Goal: Task Accomplishment & Management: Use online tool/utility

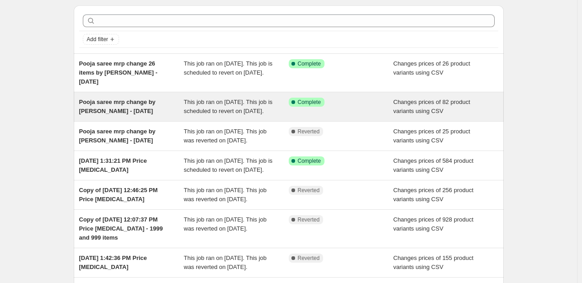
scroll to position [32, 0]
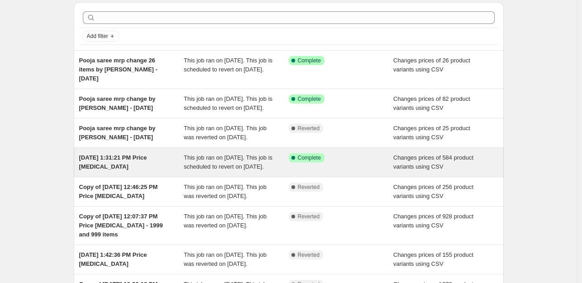
click at [351, 172] on div "Success Complete Complete" at bounding box center [341, 162] width 105 height 18
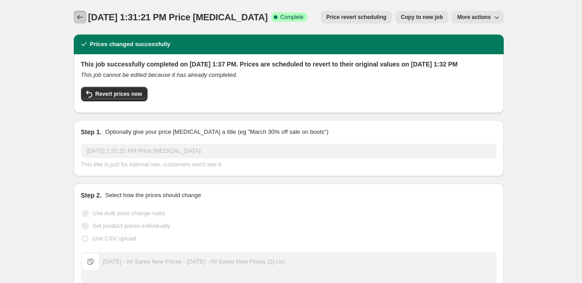
click at [80, 21] on icon "Price change jobs" at bounding box center [80, 17] width 9 height 9
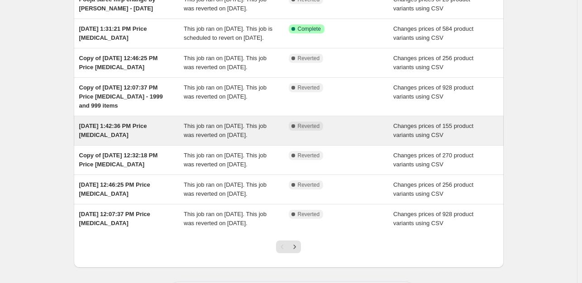
scroll to position [162, 0]
click at [438, 138] on span "Changes prices of 155 product variants using CSV" at bounding box center [433, 130] width 80 height 16
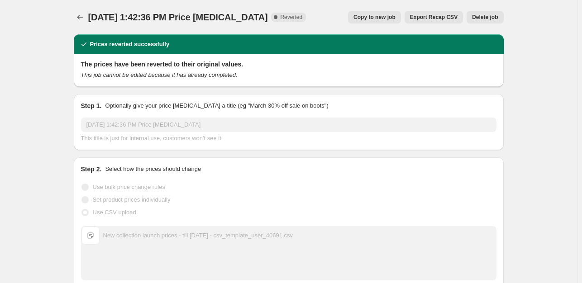
click at [84, 19] on icon "Price change jobs" at bounding box center [80, 17] width 9 height 9
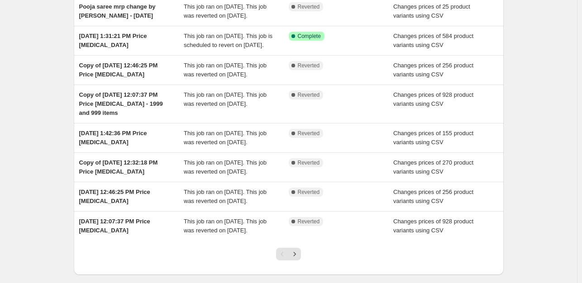
scroll to position [155, 0]
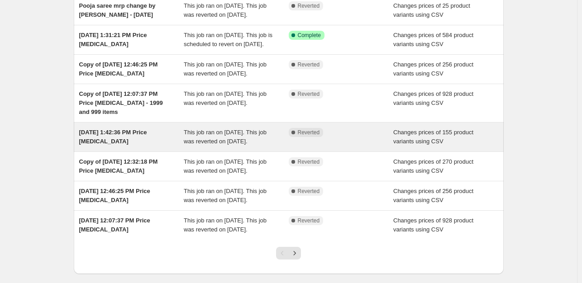
click at [277, 146] on div "This job ran on August 1, 2025. This job was reverted on August 31, 2025." at bounding box center [236, 137] width 105 height 18
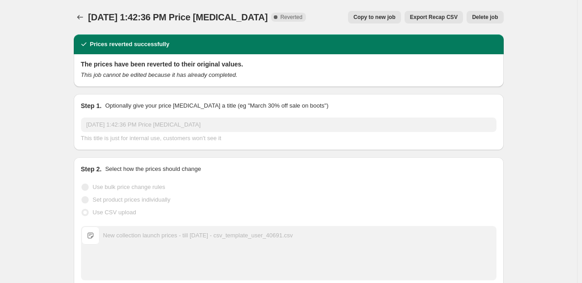
click at [388, 18] on span "Copy to new job" at bounding box center [375, 17] width 42 height 7
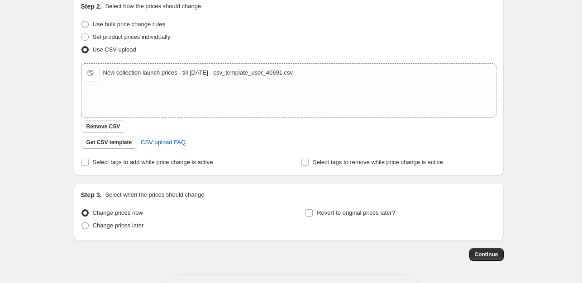
scroll to position [136, 0]
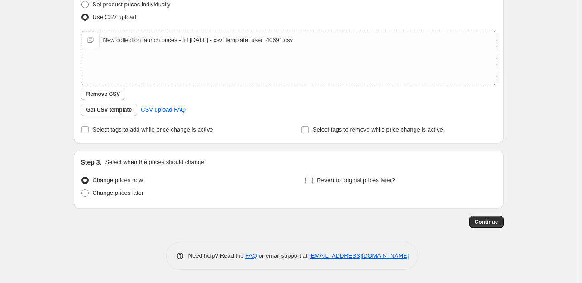
click at [313, 181] on input "Revert to original prices later?" at bounding box center [309, 180] width 7 height 7
checkbox input "true"
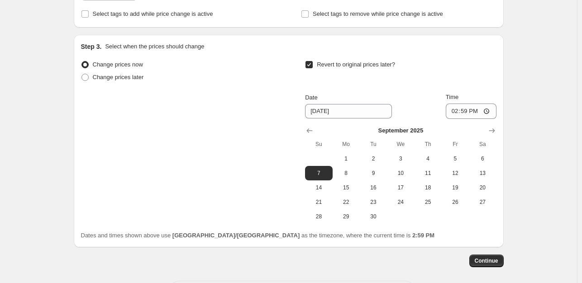
scroll to position [291, 0]
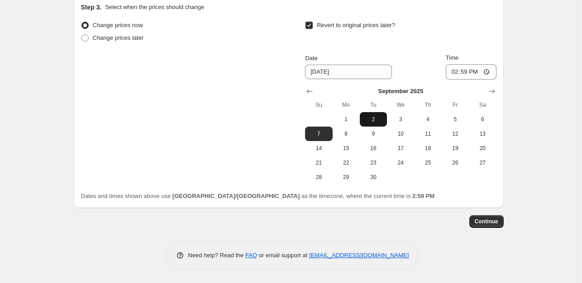
click at [379, 122] on span "2" at bounding box center [373, 119] width 20 height 7
type input "9/2/2025"
click at [497, 225] on span "Continue" at bounding box center [487, 221] width 24 height 7
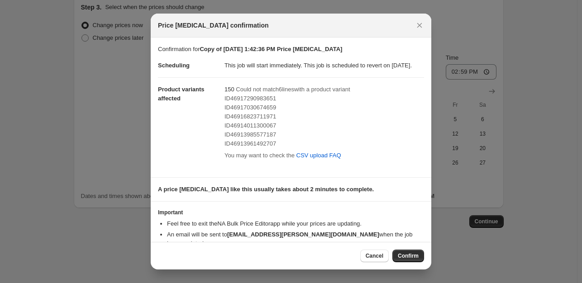
scroll to position [25, 0]
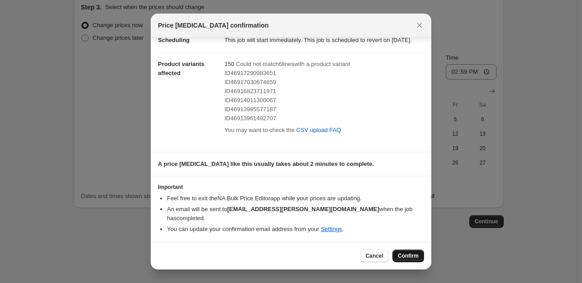
click at [403, 254] on span "Confirm" at bounding box center [408, 256] width 21 height 7
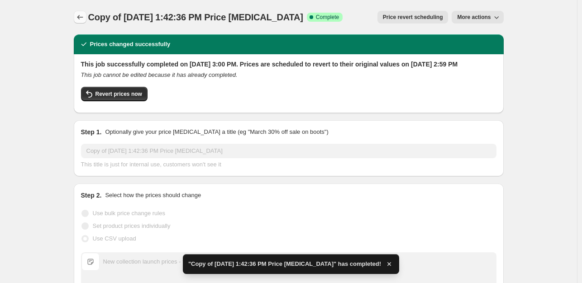
click at [83, 18] on icon "Price change jobs" at bounding box center [80, 17] width 9 height 9
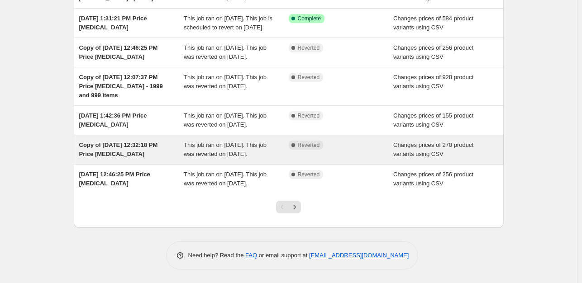
scroll to position [231, 0]
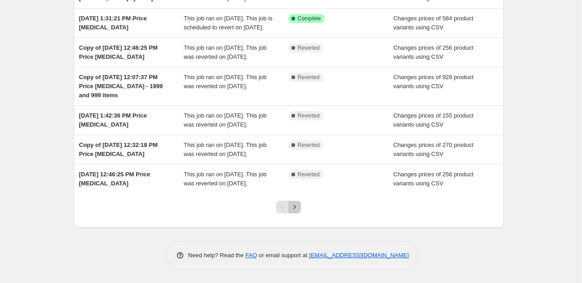
click at [299, 212] on icon "Next" at bounding box center [294, 207] width 9 height 9
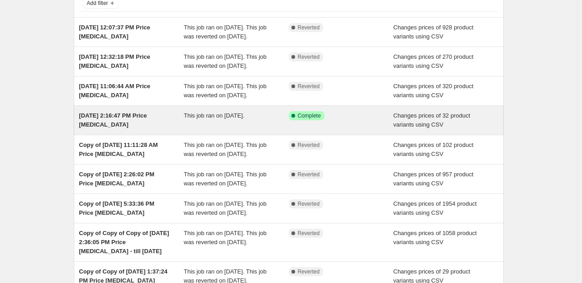
scroll to position [69, 0]
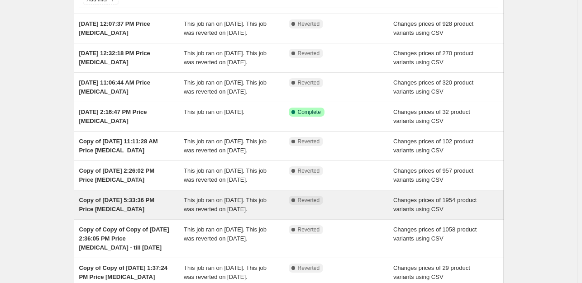
click at [349, 214] on div "Complete Reverted" at bounding box center [341, 205] width 105 height 18
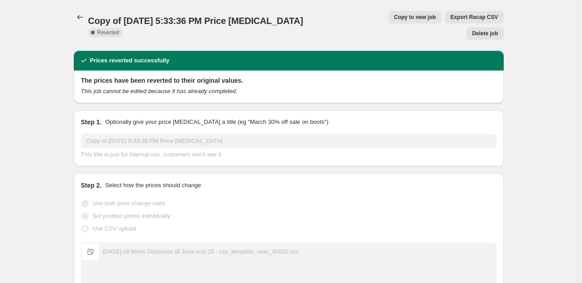
click at [394, 16] on span "Copy to new job" at bounding box center [415, 17] width 42 height 7
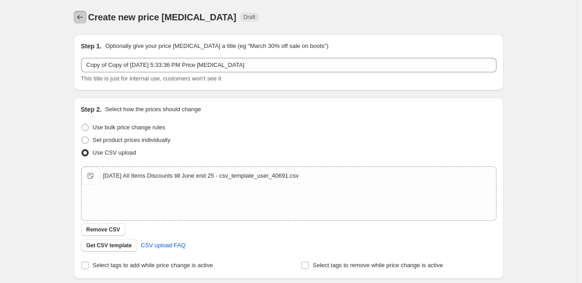
click at [80, 16] on icon "Price change jobs" at bounding box center [80, 17] width 9 height 9
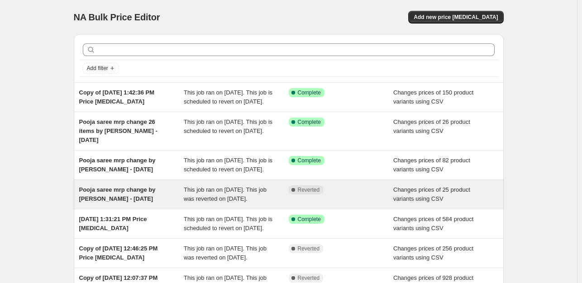
scroll to position [263, 0]
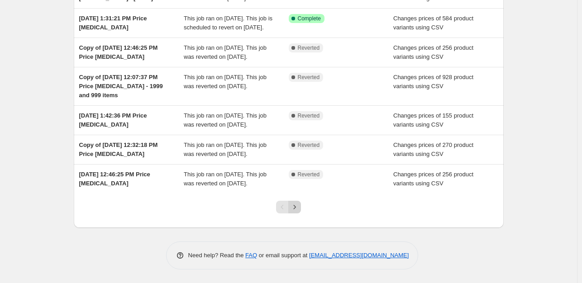
click at [296, 207] on icon "Next" at bounding box center [294, 207] width 9 height 9
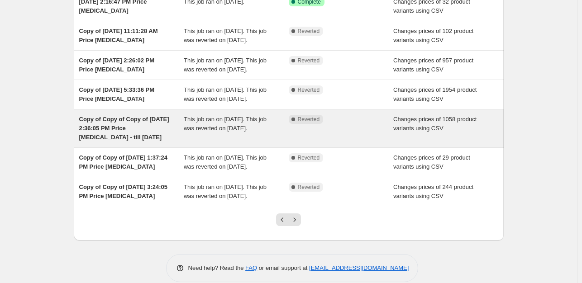
scroll to position [179, 0]
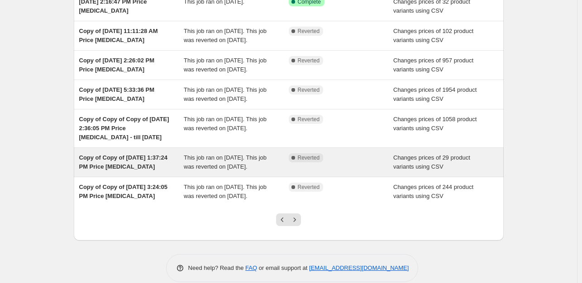
click at [293, 172] on div "Complete Reverted" at bounding box center [341, 162] width 105 height 18
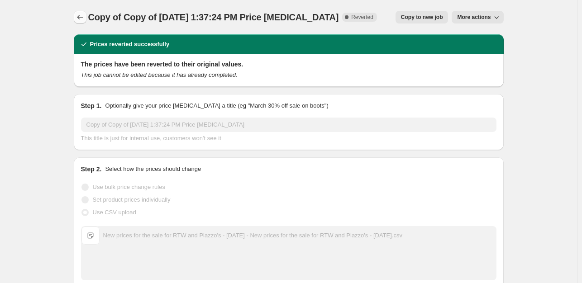
click at [81, 18] on icon "Price change jobs" at bounding box center [80, 17] width 9 height 9
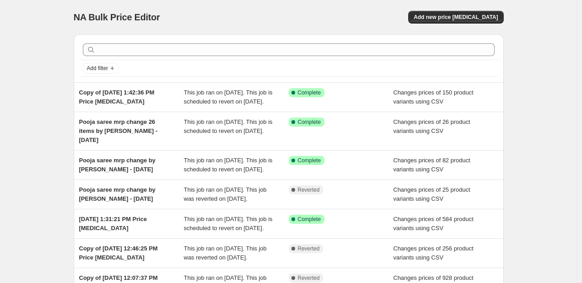
scroll to position [263, 0]
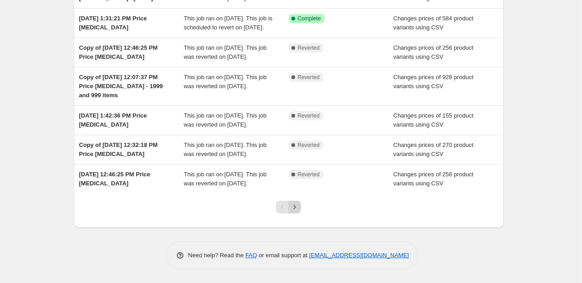
click at [295, 209] on icon "Next" at bounding box center [294, 207] width 9 height 9
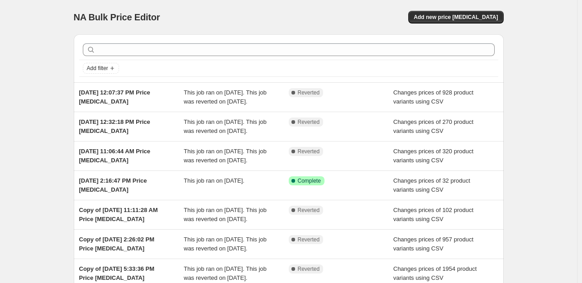
scroll to position [227, 0]
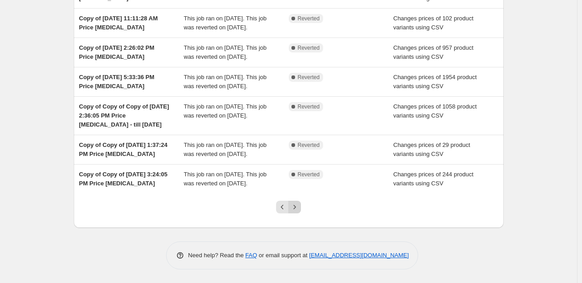
click at [296, 206] on icon "Next" at bounding box center [295, 207] width 2 height 4
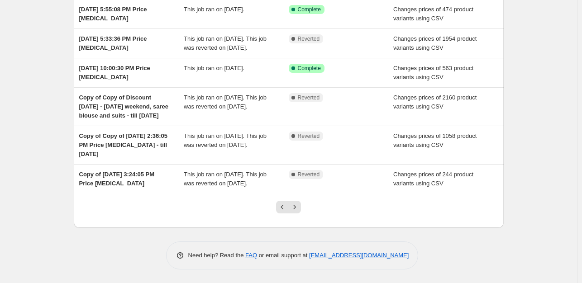
scroll to position [208, 0]
click at [284, 210] on icon "Previous" at bounding box center [282, 207] width 9 height 9
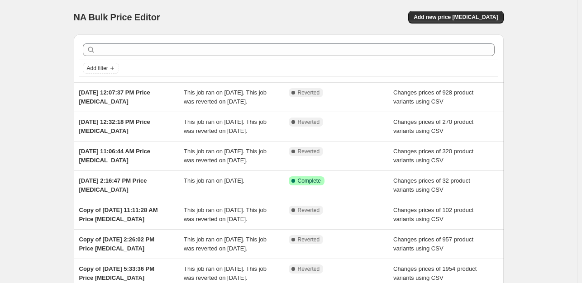
scroll to position [227, 0]
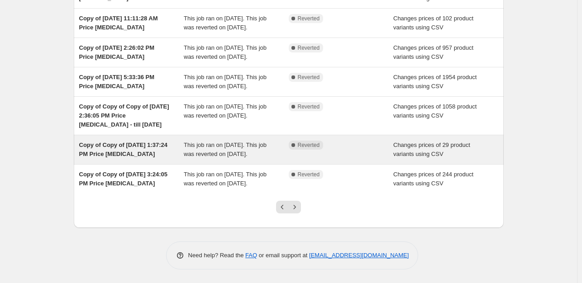
click at [256, 144] on div "This job ran on June 30, 2025. This job was reverted on August 31, 2025." at bounding box center [236, 150] width 105 height 18
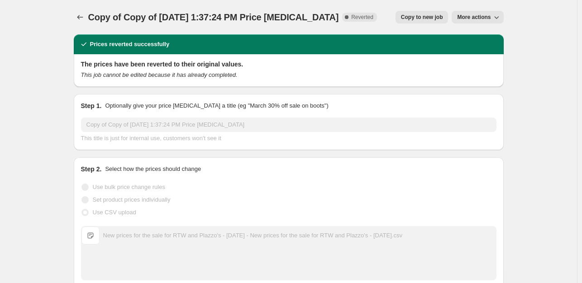
click at [430, 19] on span "Copy to new job" at bounding box center [422, 17] width 42 height 7
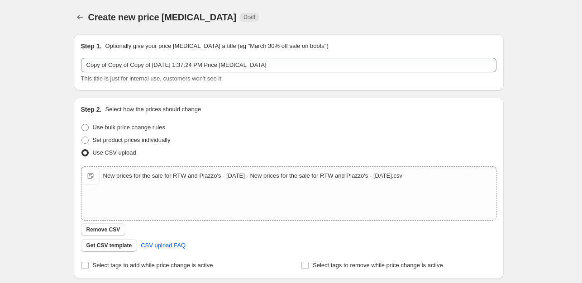
scroll to position [136, 0]
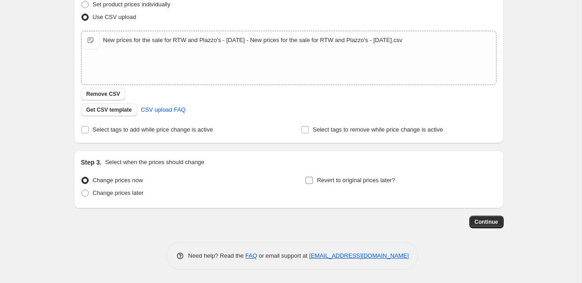
click at [361, 183] on span "Revert to original prices later?" at bounding box center [356, 180] width 78 height 7
click at [313, 183] on input "Revert to original prices later?" at bounding box center [309, 180] width 7 height 7
checkbox input "true"
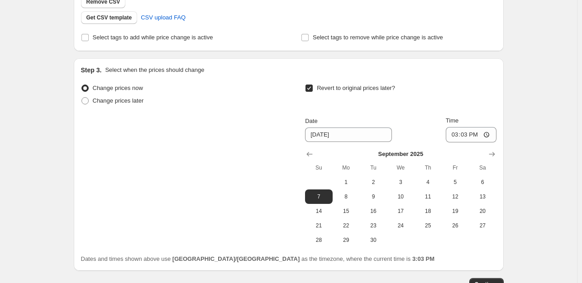
scroll to position [228, 0]
click at [377, 183] on span "2" at bounding box center [373, 182] width 20 height 7
click at [373, 245] on button "30" at bounding box center [373, 240] width 27 height 14
type input "[DATE]"
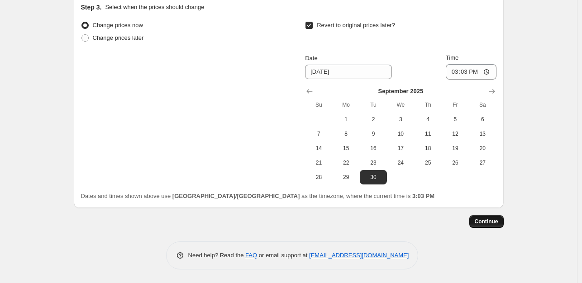
click at [491, 223] on span "Continue" at bounding box center [487, 221] width 24 height 7
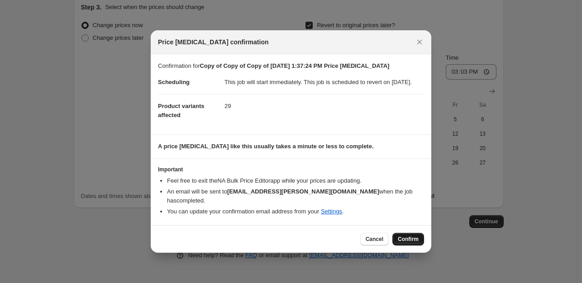
click at [409, 242] on span "Confirm" at bounding box center [408, 239] width 21 height 7
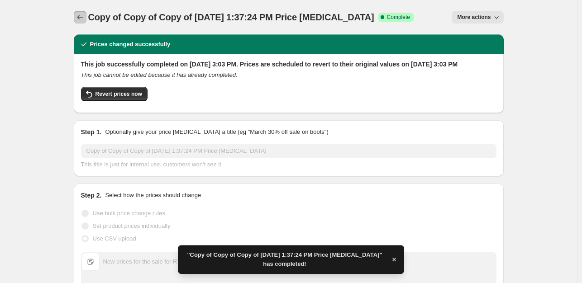
click at [83, 21] on icon "Price change jobs" at bounding box center [80, 17] width 9 height 9
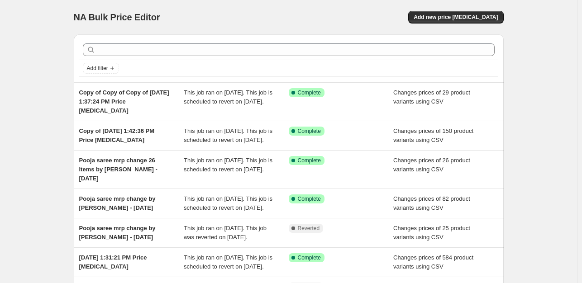
scroll to position [263, 0]
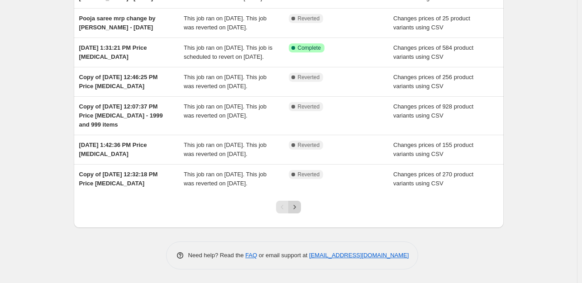
click at [295, 206] on icon "Next" at bounding box center [294, 207] width 9 height 9
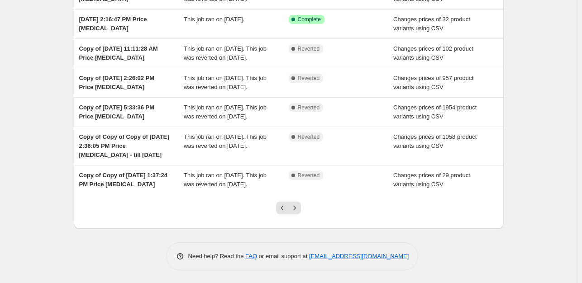
scroll to position [191, 0]
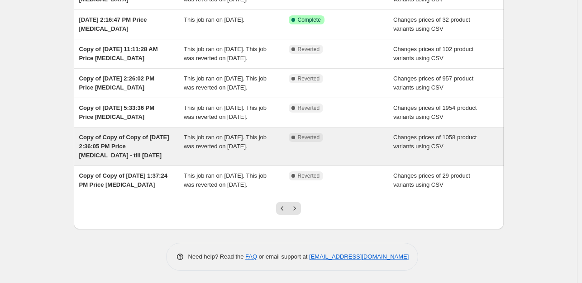
click at [249, 150] on span "This job ran on June 30, 2025. This job was reverted on August 31, 2025." at bounding box center [225, 142] width 83 height 16
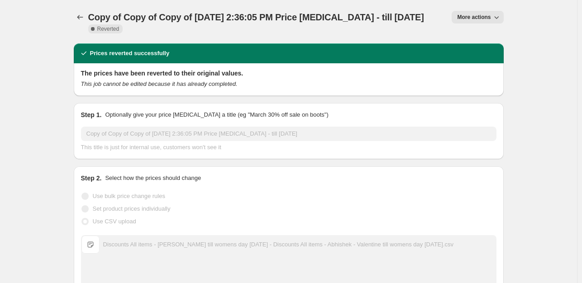
click at [483, 20] on span "More actions" at bounding box center [473, 17] width 33 height 7
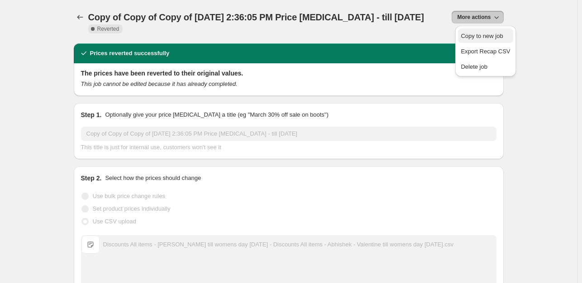
click at [478, 38] on span "Copy to new job" at bounding box center [482, 36] width 42 height 7
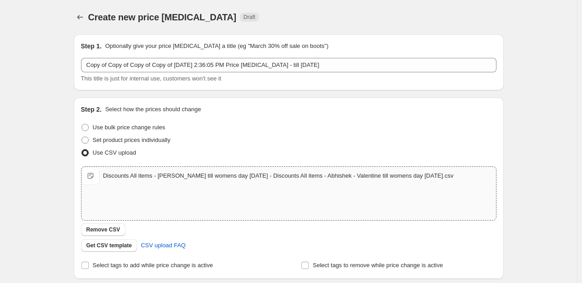
scroll to position [136, 0]
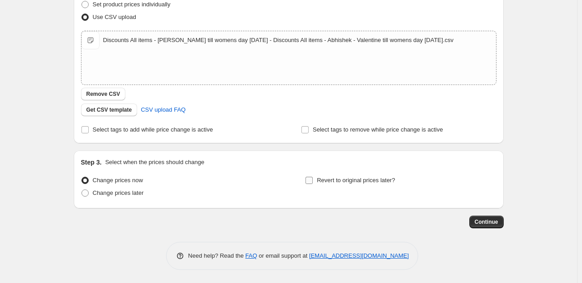
click at [359, 181] on span "Revert to original prices later?" at bounding box center [356, 180] width 78 height 7
click at [313, 181] on input "Revert to original prices later?" at bounding box center [309, 180] width 7 height 7
checkbox input "true"
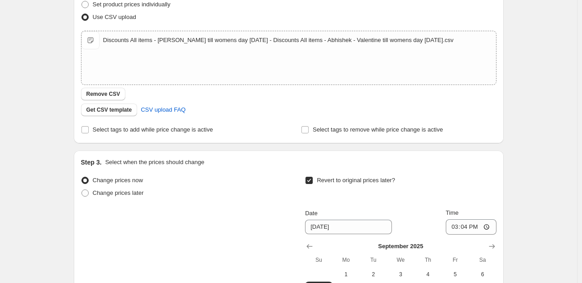
scroll to position [291, 0]
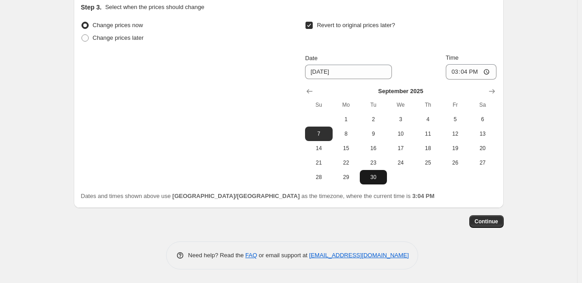
click at [382, 179] on span "30" at bounding box center [373, 177] width 20 height 7
type input "[DATE]"
click at [484, 220] on span "Continue" at bounding box center [487, 221] width 24 height 7
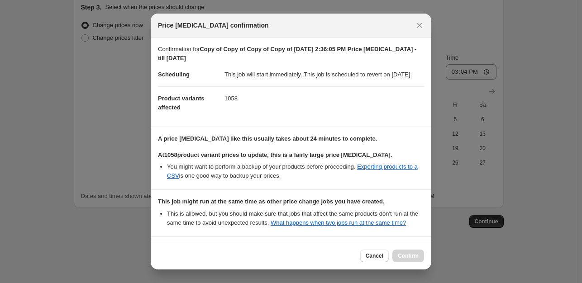
scroll to position [97, 0]
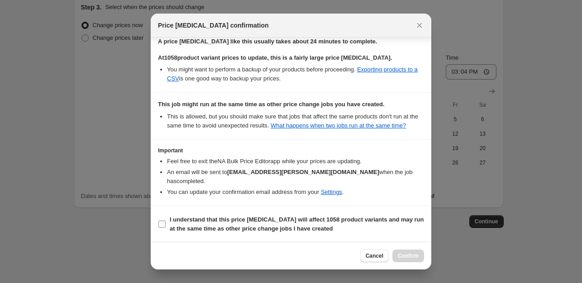
click at [165, 224] on input "I understand that this price change job will affect 1058 product variants and m…" at bounding box center [161, 224] width 7 height 7
checkbox input "true"
click at [404, 252] on button "Confirm" at bounding box center [408, 256] width 32 height 13
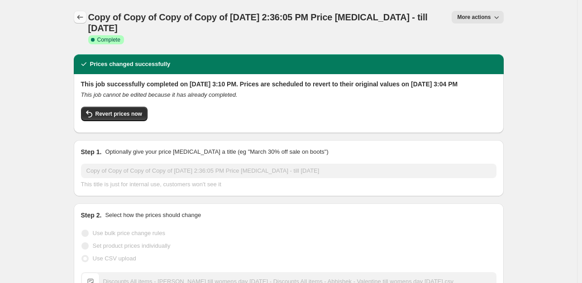
click at [83, 14] on icon "Price change jobs" at bounding box center [80, 17] width 9 height 9
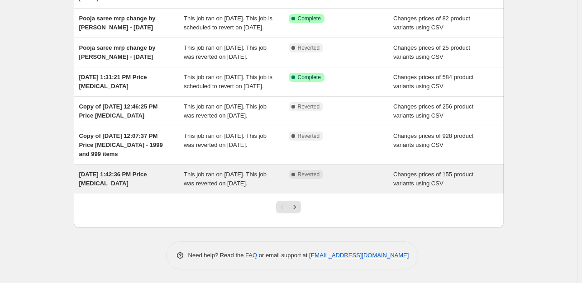
scroll to position [272, 0]
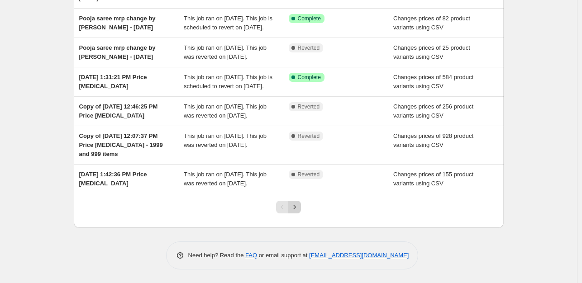
click at [299, 211] on icon "Next" at bounding box center [294, 207] width 9 height 9
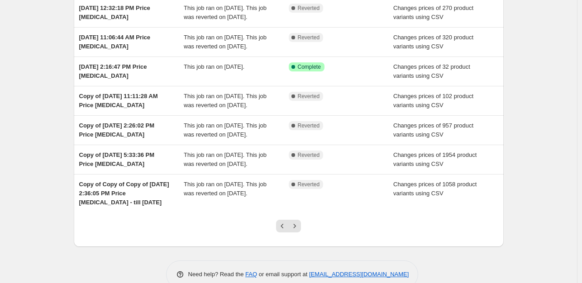
scroll to position [191, 0]
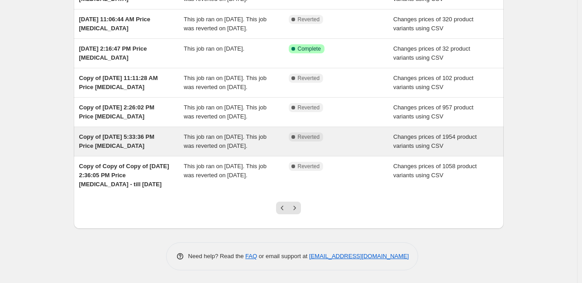
click at [278, 151] on div "This job ran on June 30, 2025. This job was reverted on August 31, 2025." at bounding box center [236, 142] width 105 height 18
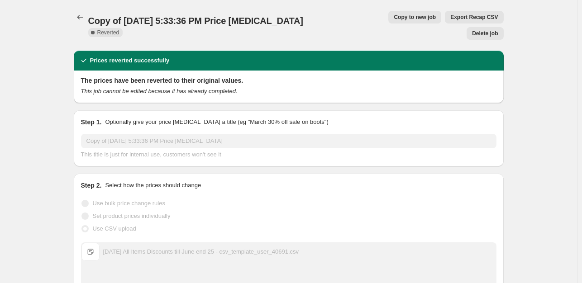
click at [394, 16] on span "Copy to new job" at bounding box center [415, 17] width 42 height 7
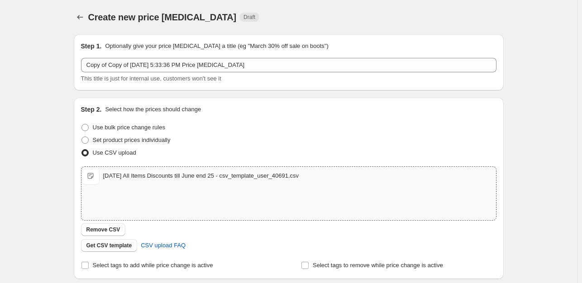
scroll to position [136, 0]
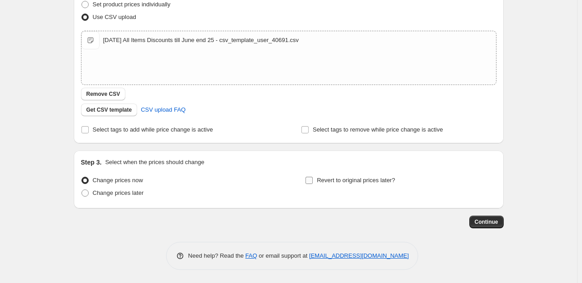
click at [377, 182] on span "Revert to original prices later?" at bounding box center [356, 180] width 78 height 7
click at [313, 182] on input "Revert to original prices later?" at bounding box center [309, 180] width 7 height 7
checkbox input "true"
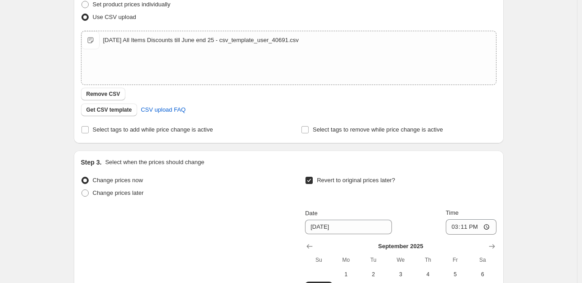
scroll to position [291, 0]
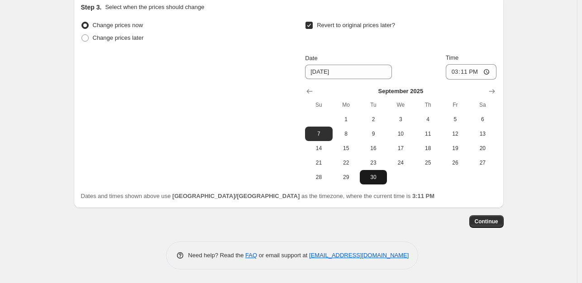
click at [377, 177] on span "30" at bounding box center [373, 177] width 20 height 7
type input "[DATE]"
click at [489, 221] on span "Continue" at bounding box center [487, 221] width 24 height 7
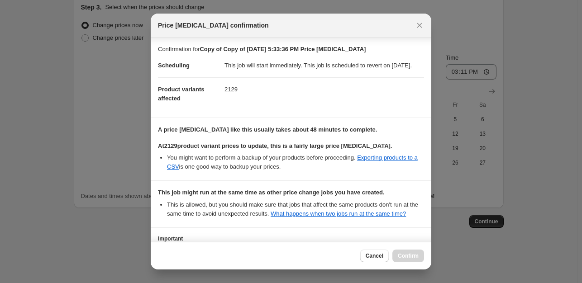
scroll to position [88, 0]
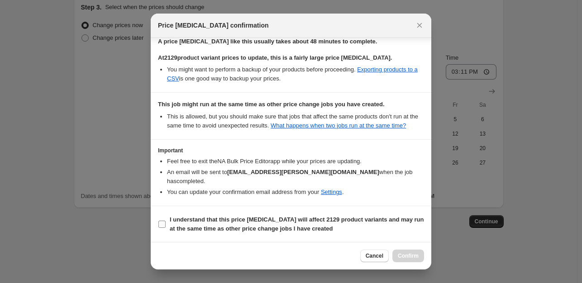
click at [164, 228] on label "I understand that this price change job will affect 2129 product variants and m…" at bounding box center [291, 225] width 266 height 22
click at [164, 228] on input "I understand that this price change job will affect 2129 product variants and m…" at bounding box center [161, 224] width 7 height 7
checkbox input "true"
click at [400, 258] on span "Confirm" at bounding box center [408, 256] width 21 height 7
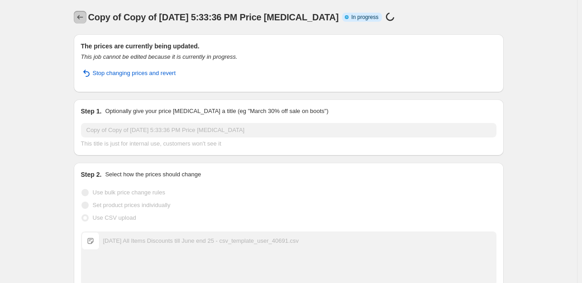
click at [81, 14] on icon "Price change jobs" at bounding box center [80, 17] width 9 height 9
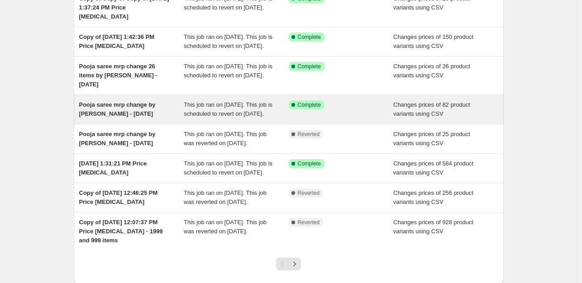
scroll to position [163, 0]
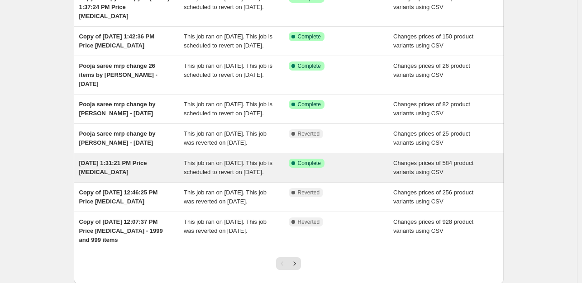
click at [273, 177] on div "This job ran on [DATE]. This job is scheduled to revert on [DATE]." at bounding box center [236, 168] width 105 height 18
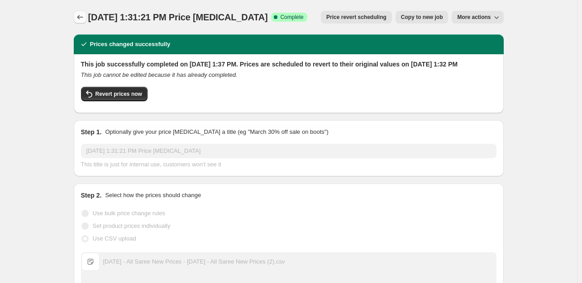
click at [84, 16] on icon "Price change jobs" at bounding box center [80, 17] width 9 height 9
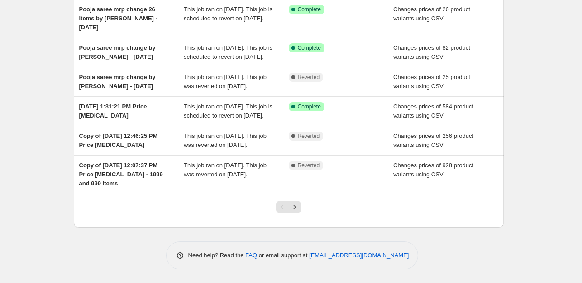
scroll to position [272, 0]
click at [297, 205] on icon "Next" at bounding box center [294, 207] width 9 height 9
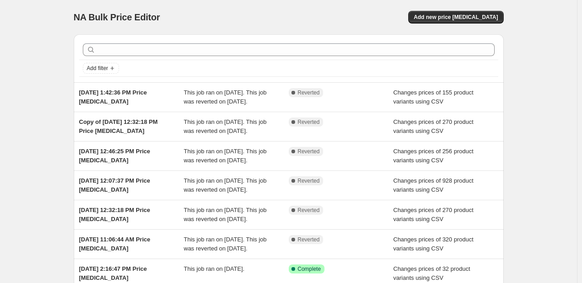
scroll to position [218, 0]
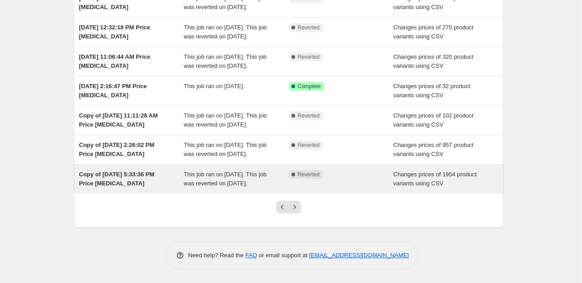
click at [277, 172] on div "This job ran on June 30, 2025. This job was reverted on August 31, 2025." at bounding box center [236, 179] width 105 height 18
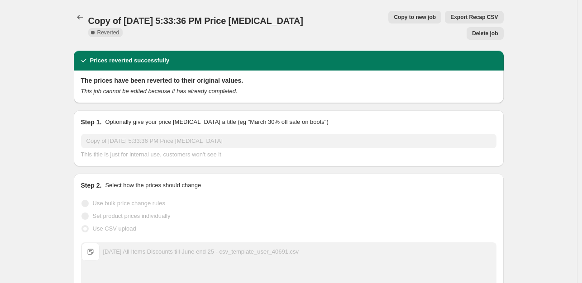
click at [394, 19] on span "Copy to new job" at bounding box center [415, 17] width 42 height 7
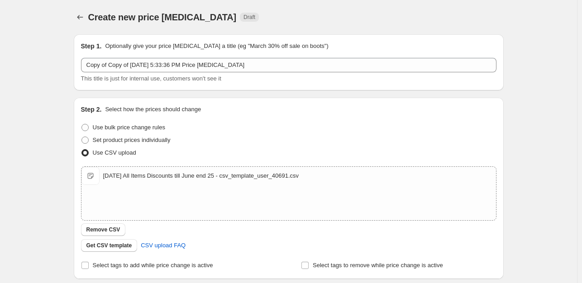
scroll to position [136, 0]
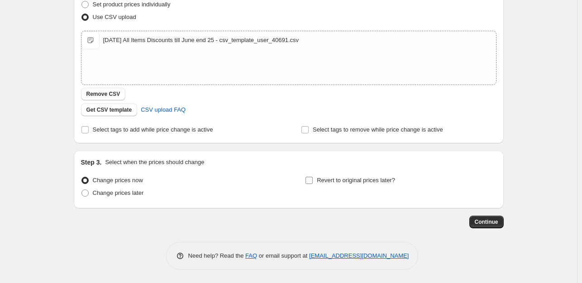
click at [334, 182] on span "Revert to original prices later?" at bounding box center [356, 180] width 78 height 7
click at [313, 182] on input "Revert to original prices later?" at bounding box center [309, 180] width 7 height 7
checkbox input "true"
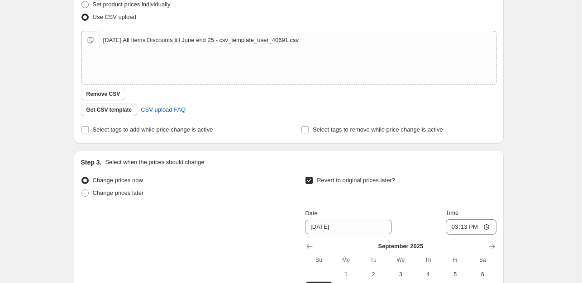
scroll to position [291, 0]
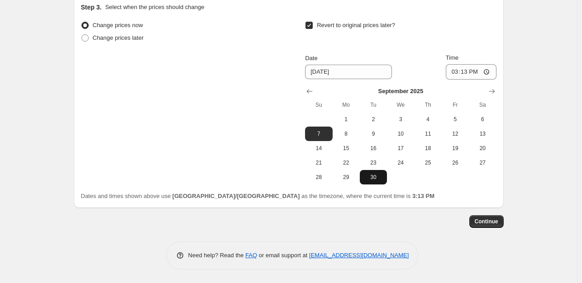
click at [378, 178] on span "30" at bounding box center [373, 177] width 20 height 7
type input "[DATE]"
click at [485, 227] on button "Continue" at bounding box center [486, 221] width 34 height 13
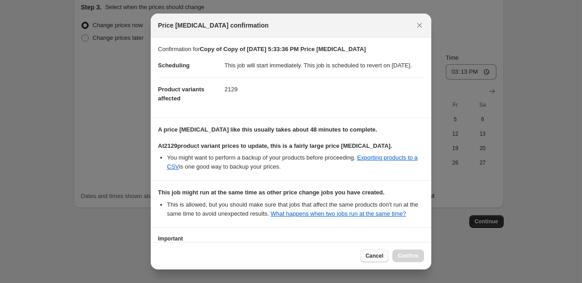
click at [371, 258] on span "Cancel" at bounding box center [375, 256] width 18 height 7
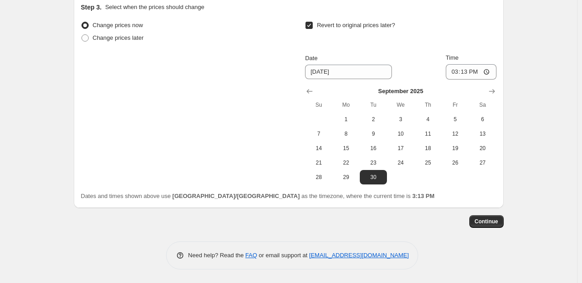
scroll to position [0, 0]
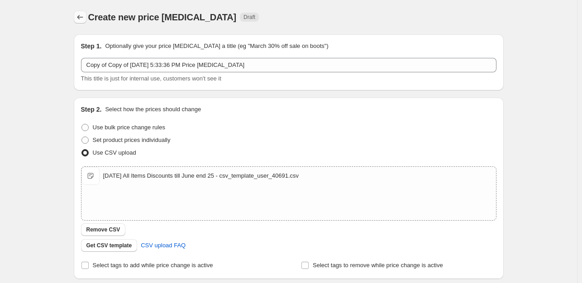
click at [80, 16] on icon "Price change jobs" at bounding box center [80, 17] width 9 height 9
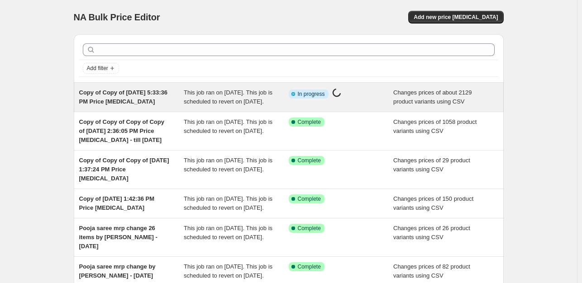
click at [234, 103] on span "This job ran on [DATE]. This job is scheduled to revert on [DATE]." at bounding box center [228, 97] width 89 height 16
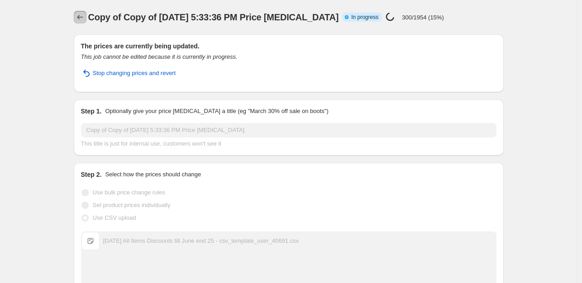
click at [85, 17] on icon "Price change jobs" at bounding box center [80, 17] width 9 height 9
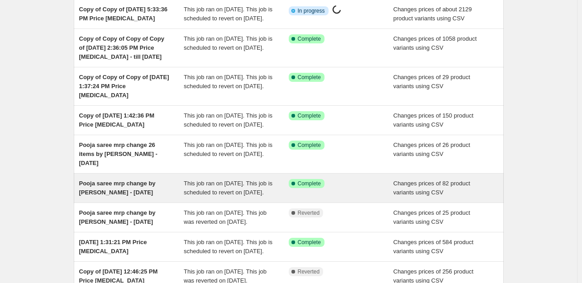
scroll to position [117, 0]
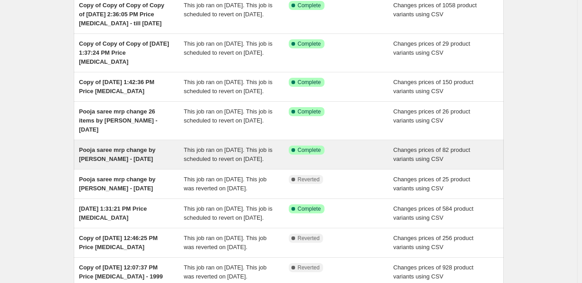
click at [234, 163] on span "This job ran on [DATE]. This job is scheduled to revert on [DATE]." at bounding box center [228, 155] width 89 height 16
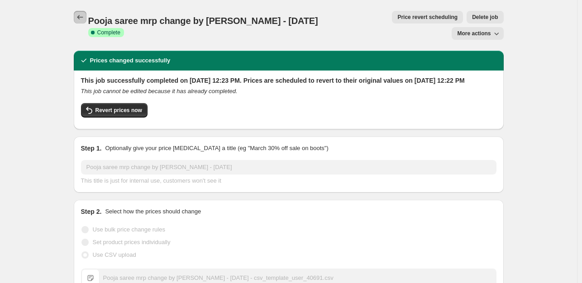
click at [81, 18] on icon "Price change jobs" at bounding box center [80, 17] width 9 height 9
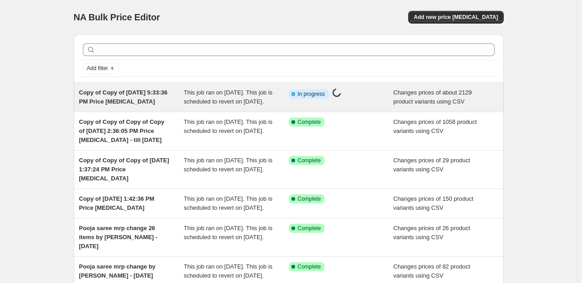
click at [253, 102] on span "This job ran on [DATE]. This job is scheduled to revert on [DATE]." at bounding box center [228, 97] width 89 height 16
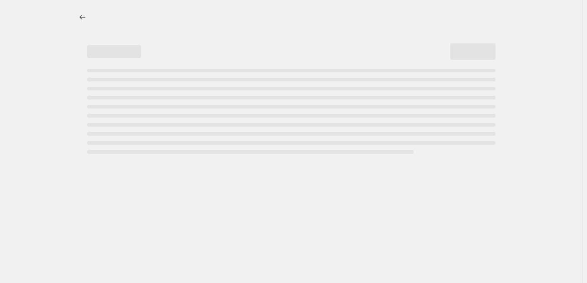
click at [253, 102] on div "Page loading" at bounding box center [291, 111] width 408 height 85
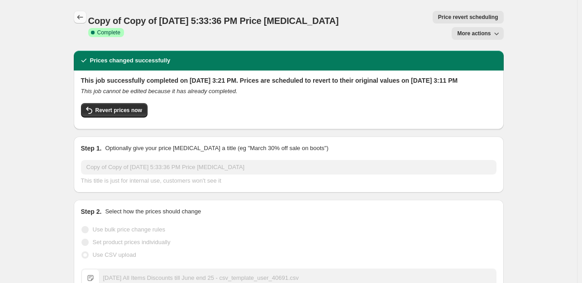
click at [79, 15] on icon "Price change jobs" at bounding box center [80, 17] width 9 height 9
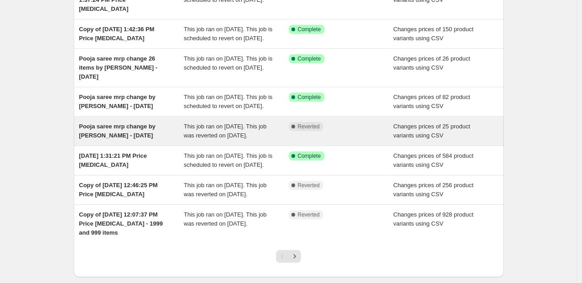
scroll to position [168, 0]
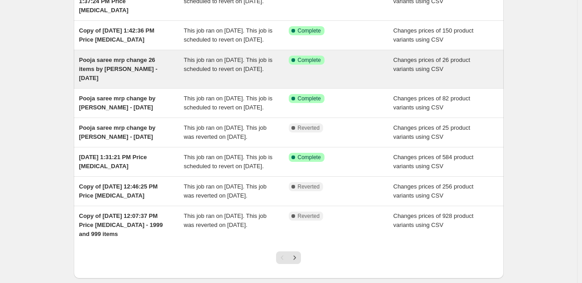
click at [227, 72] on span "This job ran on [DATE]. This job is scheduled to revert on [DATE]." at bounding box center [228, 65] width 89 height 16
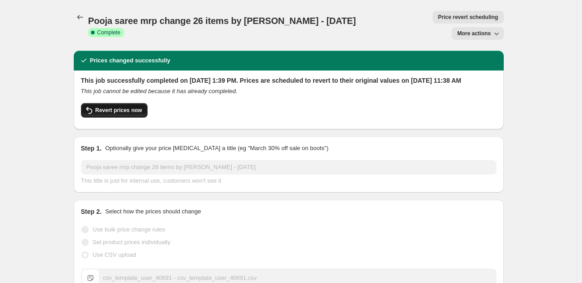
click at [122, 107] on span "Revert prices now" at bounding box center [119, 110] width 47 height 7
checkbox input "false"
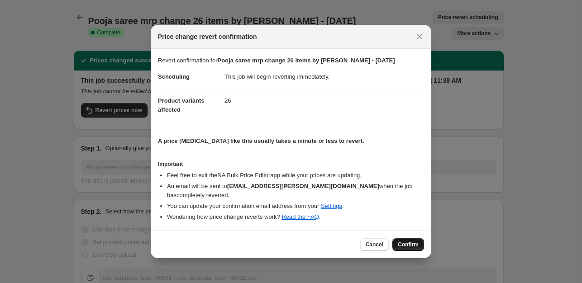
click at [412, 245] on button "Confirm" at bounding box center [408, 245] width 32 height 13
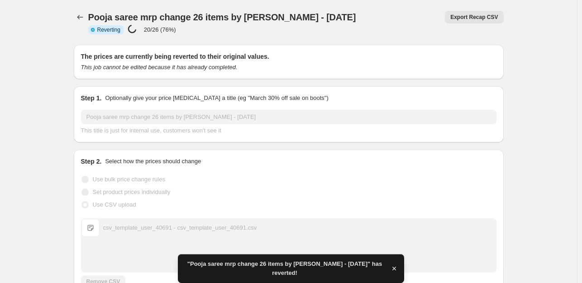
checkbox input "true"
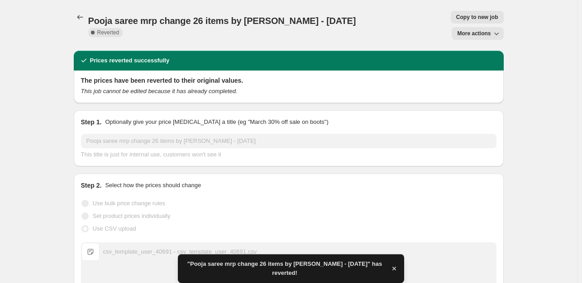
click at [456, 20] on span "Copy to new job" at bounding box center [477, 17] width 42 height 7
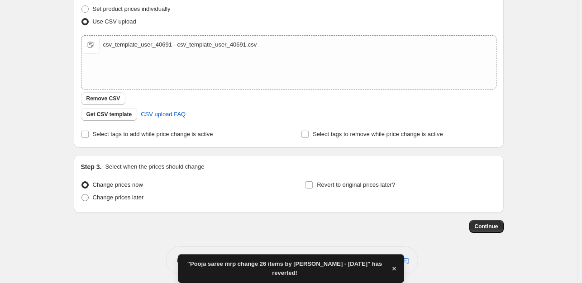
scroll to position [136, 0]
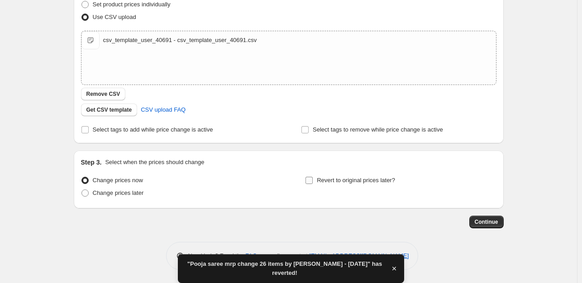
click at [342, 185] on label "Revert to original prices later?" at bounding box center [350, 180] width 90 height 13
click at [313, 184] on input "Revert to original prices later?" at bounding box center [309, 180] width 7 height 7
checkbox input "true"
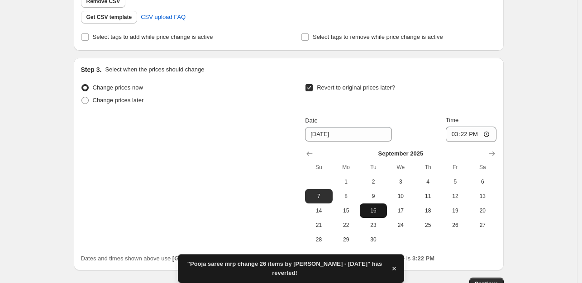
scroll to position [232, 0]
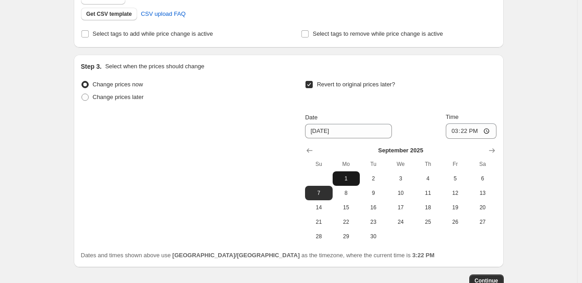
click at [346, 179] on span "1" at bounding box center [346, 178] width 20 height 7
type input "[DATE]"
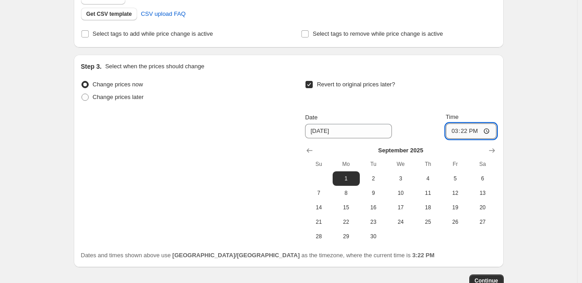
click at [464, 129] on input "15:22" at bounding box center [471, 131] width 51 height 15
click at [489, 131] on input "15:22" at bounding box center [471, 131] width 51 height 15
type input "12:22"
click at [483, 277] on button "Continue" at bounding box center [486, 281] width 34 height 13
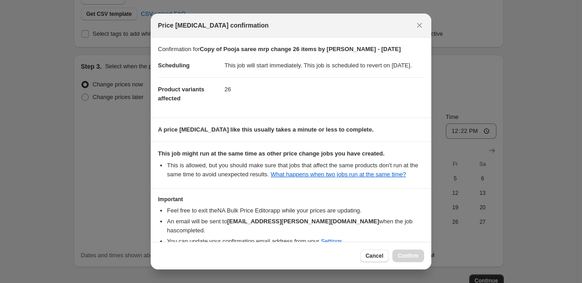
scroll to position [49, 0]
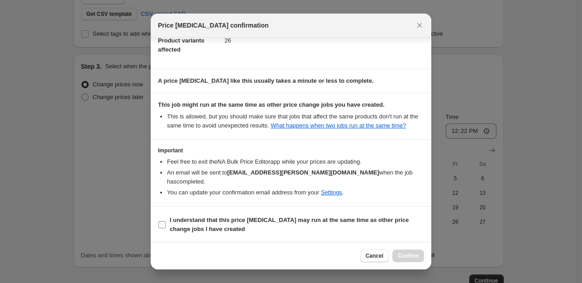
click at [163, 221] on input "I understand that this price [MEDICAL_DATA] may run at the same time as other p…" at bounding box center [161, 224] width 7 height 7
checkbox input "true"
click at [412, 258] on span "Confirm" at bounding box center [408, 256] width 21 height 7
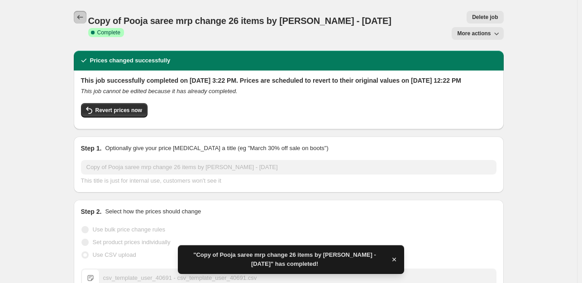
click at [81, 19] on icon "Price change jobs" at bounding box center [80, 17] width 6 height 5
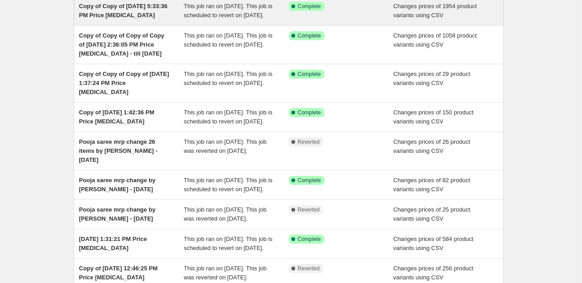
scroll to position [126, 0]
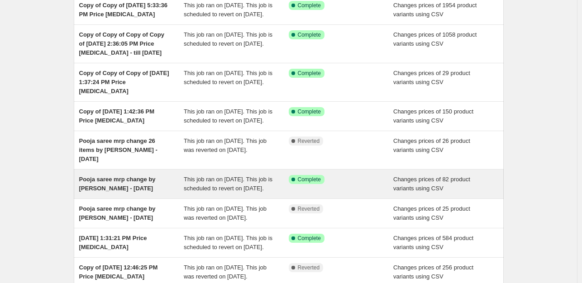
click at [230, 192] on span "This job ran on [DATE]. This job is scheduled to revert on [DATE]." at bounding box center [228, 184] width 89 height 16
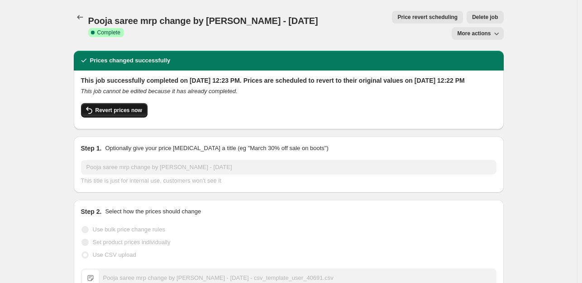
click at [133, 107] on span "Revert prices now" at bounding box center [119, 110] width 47 height 7
checkbox input "false"
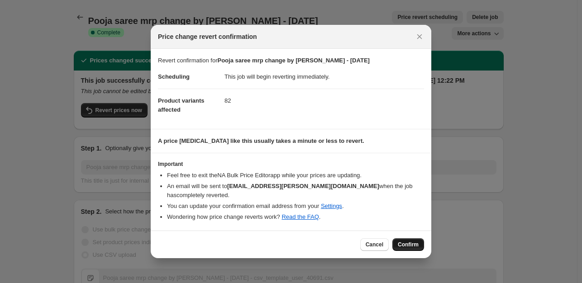
click at [416, 241] on span "Confirm" at bounding box center [408, 244] width 21 height 7
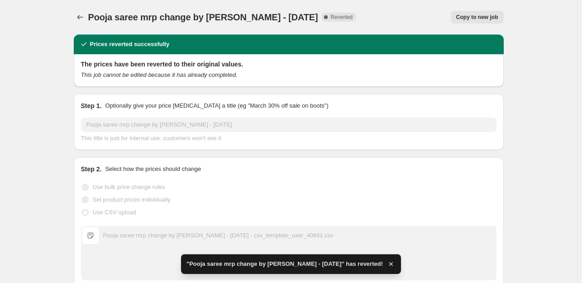
checkbox input "true"
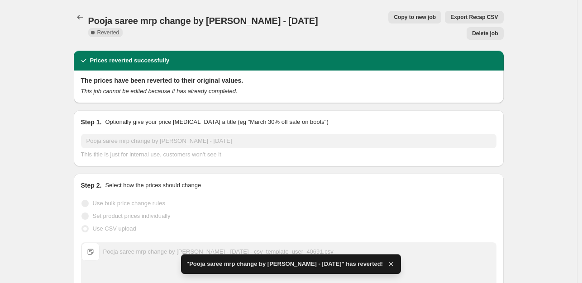
click at [394, 16] on span "Copy to new job" at bounding box center [415, 17] width 42 height 7
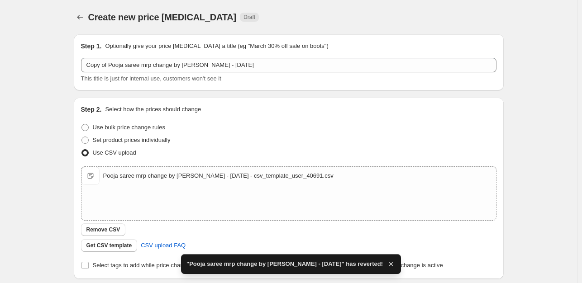
scroll to position [136, 0]
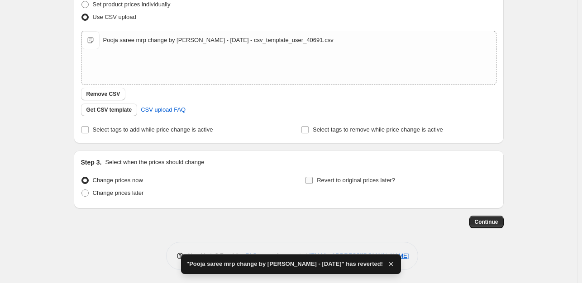
click at [342, 182] on span "Revert to original prices later?" at bounding box center [356, 180] width 78 height 7
click at [313, 182] on input "Revert to original prices later?" at bounding box center [309, 180] width 7 height 7
checkbox input "true"
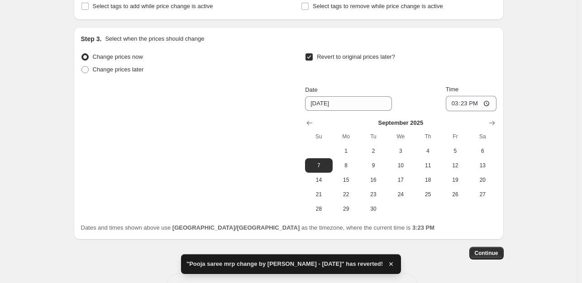
scroll to position [263, 0]
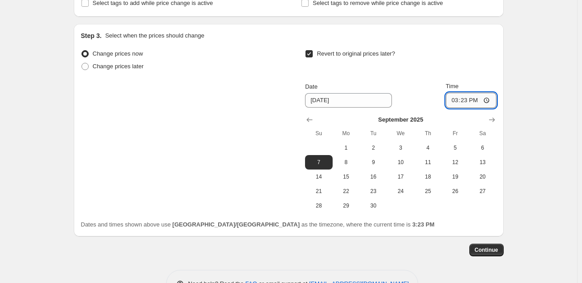
click at [490, 101] on input "15:23" at bounding box center [471, 100] width 51 height 15
type input "12:23"
click at [347, 143] on button "1" at bounding box center [346, 148] width 27 height 14
type input "[DATE]"
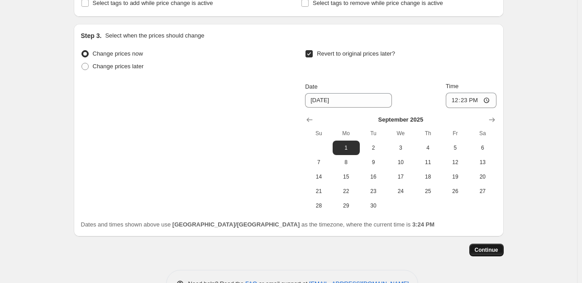
click at [485, 251] on span "Continue" at bounding box center [487, 250] width 24 height 7
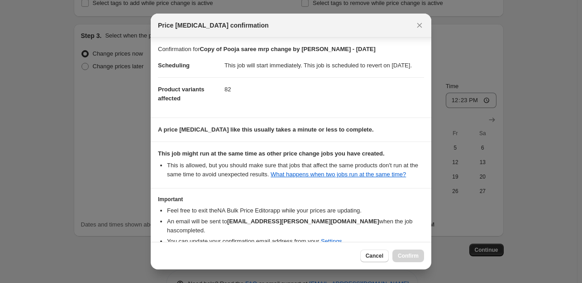
scroll to position [49, 0]
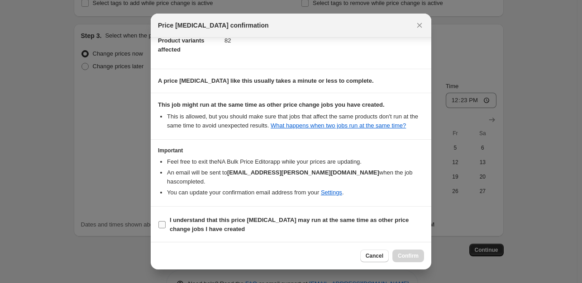
click at [183, 220] on b "I understand that this price [MEDICAL_DATA] may run at the same time as other p…" at bounding box center [289, 225] width 239 height 16
click at [166, 221] on input "I understand that this price [MEDICAL_DATA] may run at the same time as other p…" at bounding box center [161, 224] width 7 height 7
checkbox input "true"
click at [418, 259] on button "Confirm" at bounding box center [408, 256] width 32 height 13
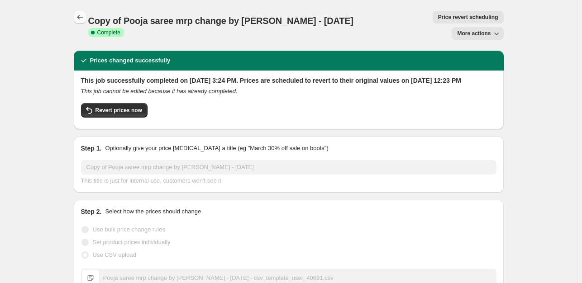
click at [83, 20] on icon "Price change jobs" at bounding box center [80, 17] width 9 height 9
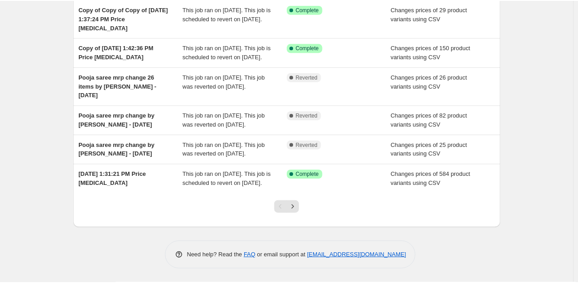
scroll to position [228, 0]
